Goal: Task Accomplishment & Management: Use online tool/utility

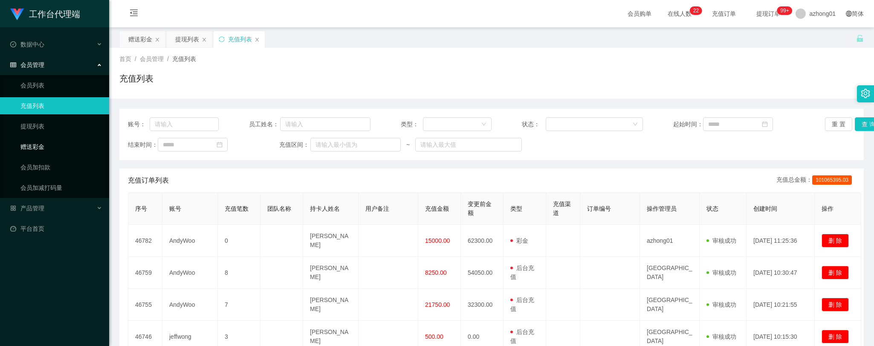
scroll to position [87, 0]
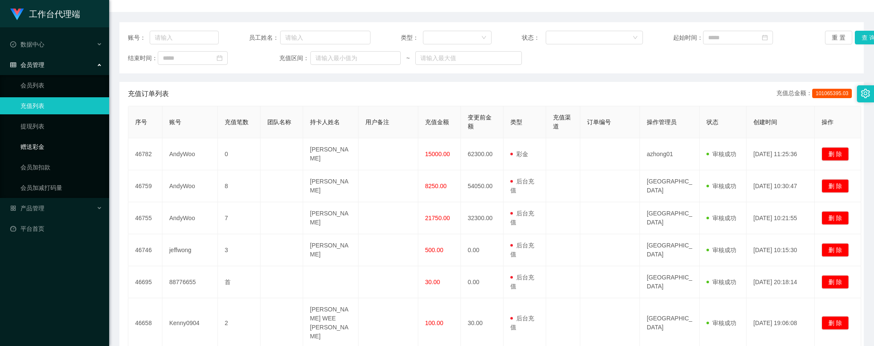
click at [40, 148] on link "赠送彩金" at bounding box center [61, 146] width 82 height 17
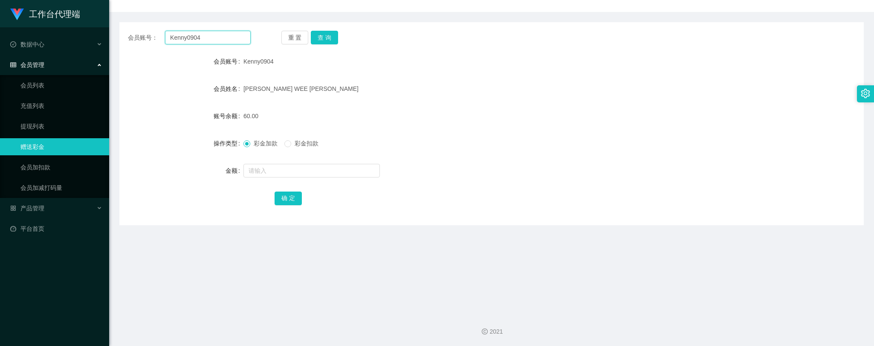
drag, startPoint x: 207, startPoint y: 38, endPoint x: 136, endPoint y: 38, distance: 70.4
click at [136, 38] on div "会员账号： Kenny0904" at bounding box center [189, 38] width 123 height 14
paste input "6122736"
type input "6122736"
click at [325, 35] on button "查 询" at bounding box center [324, 38] width 27 height 14
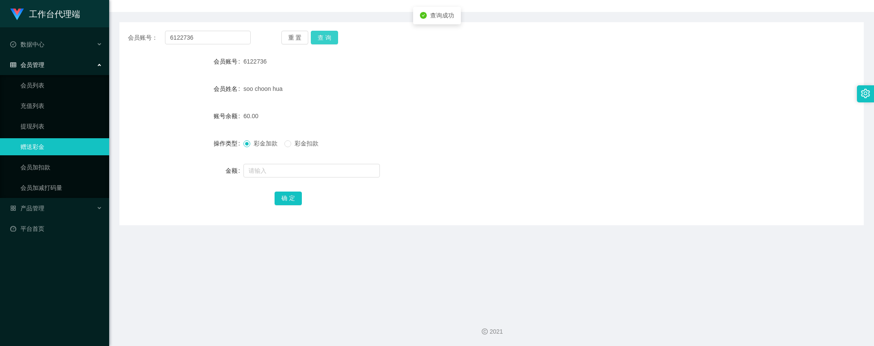
click at [325, 41] on button "查 询" at bounding box center [324, 38] width 27 height 14
click at [278, 172] on input "text" at bounding box center [312, 171] width 136 height 14
type input "60"
click at [291, 202] on button "确 定" at bounding box center [288, 198] width 27 height 14
